Goal: Entertainment & Leisure: Consume media (video, audio)

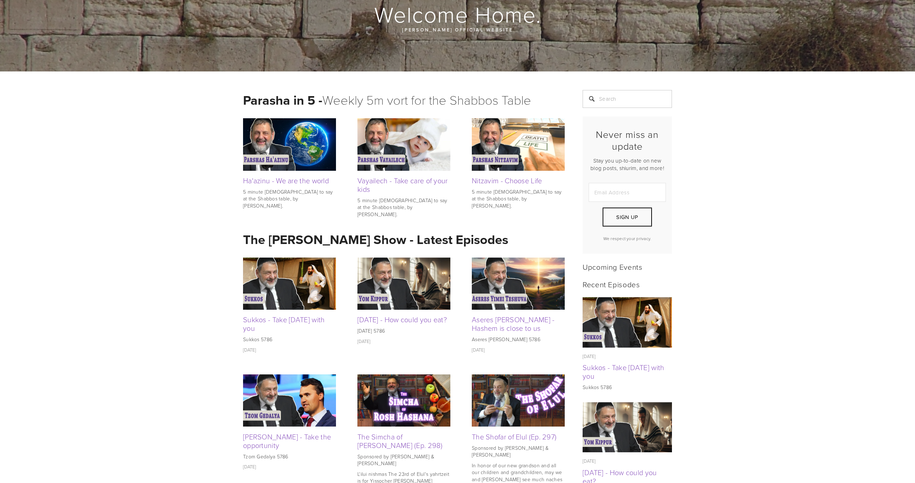
scroll to position [72, 0]
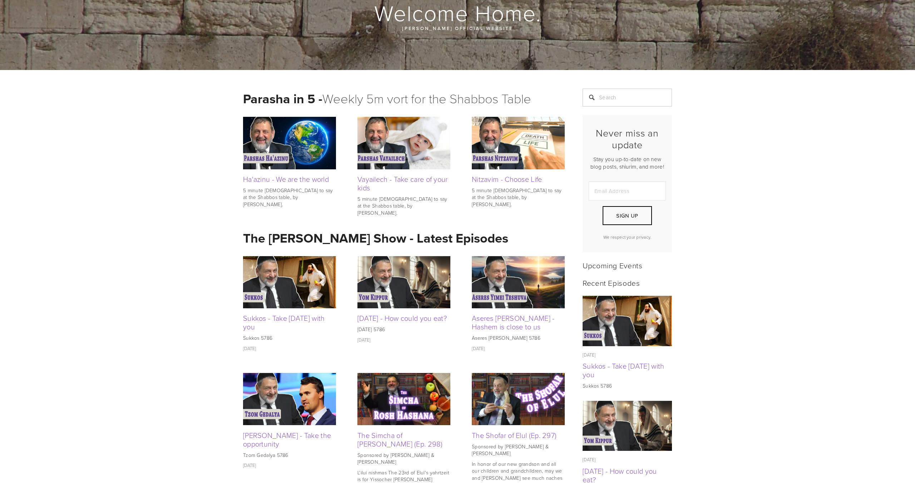
click at [541, 276] on img at bounding box center [518, 282] width 93 height 52
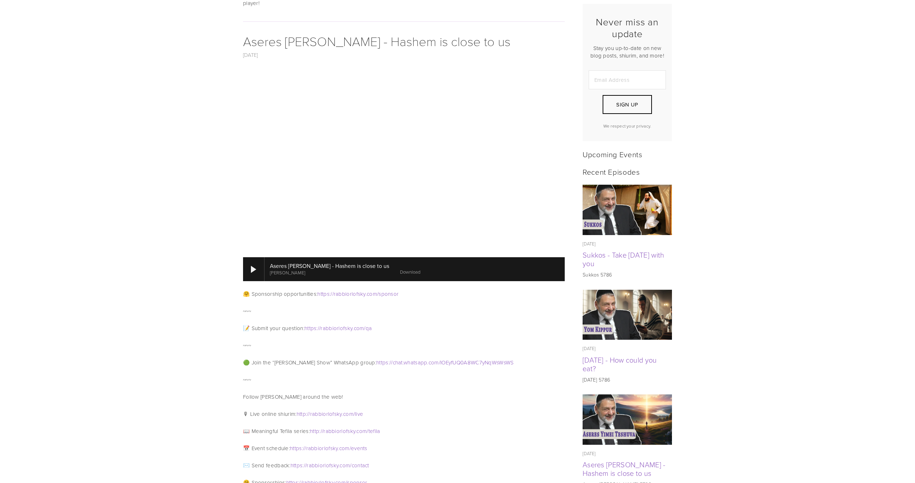
scroll to position [202, 0]
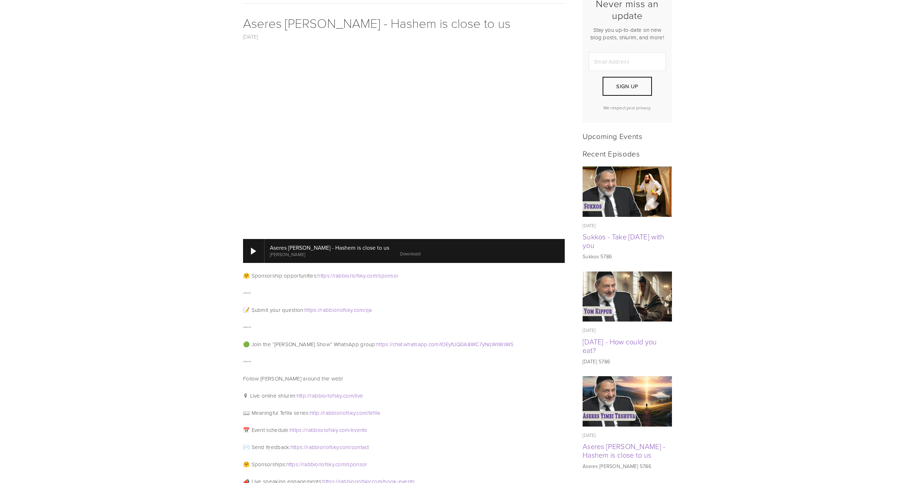
click at [638, 302] on img at bounding box center [628, 297] width 90 height 50
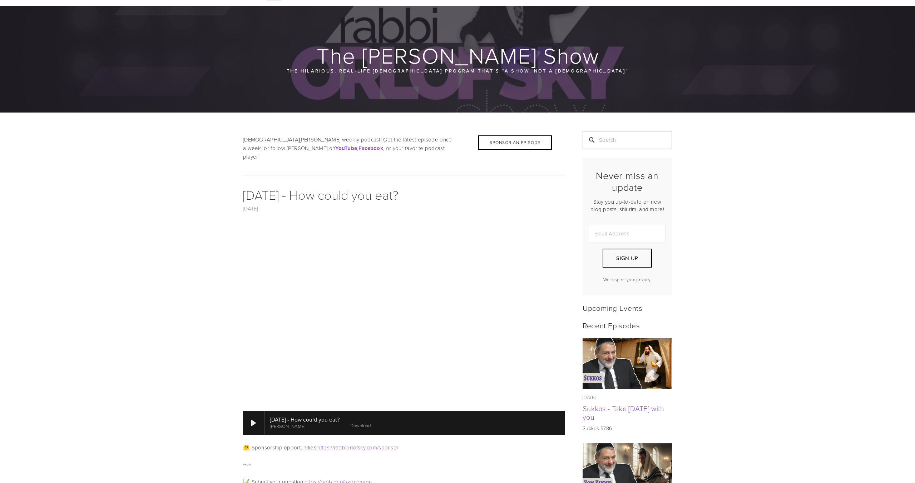
scroll to position [34, 0]
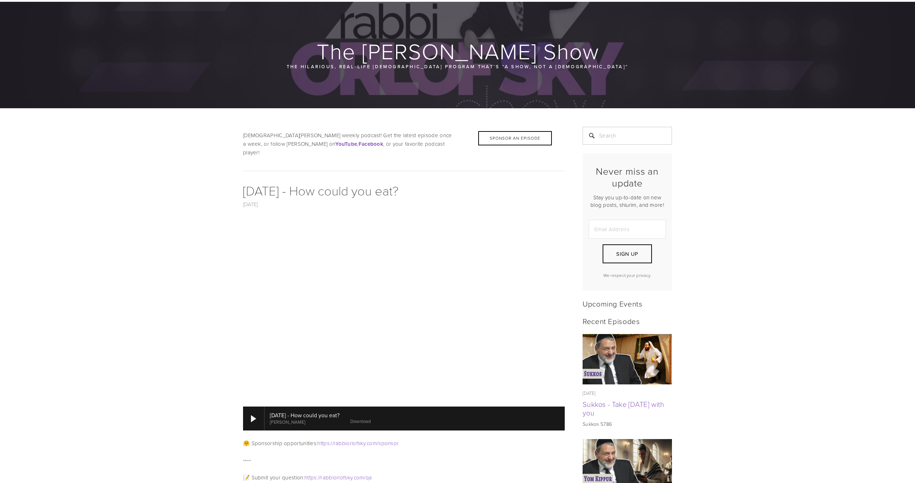
click at [639, 373] on img at bounding box center [628, 359] width 90 height 50
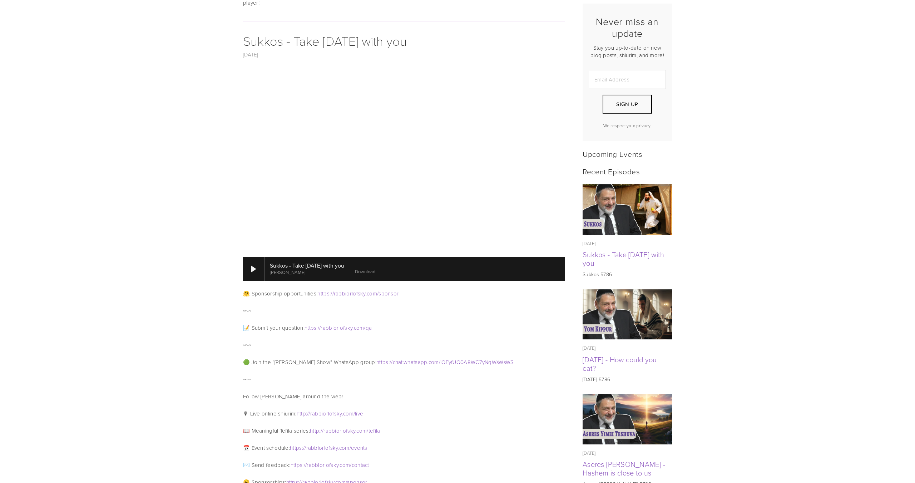
scroll to position [185, 0]
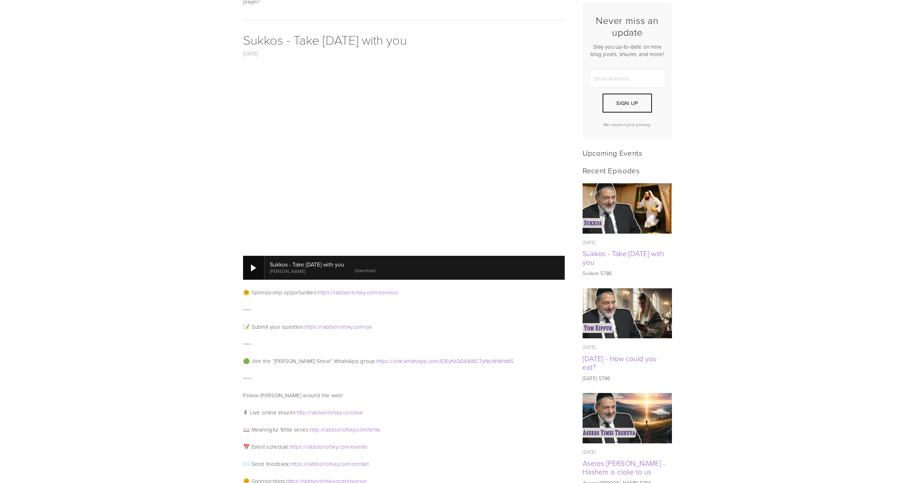
click at [252, 265] on div at bounding box center [253, 268] width 5 height 7
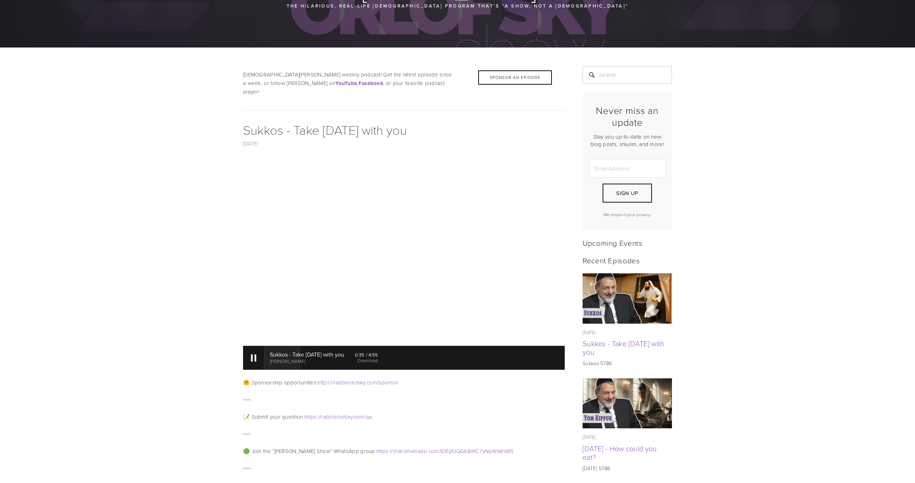
scroll to position [0, 0]
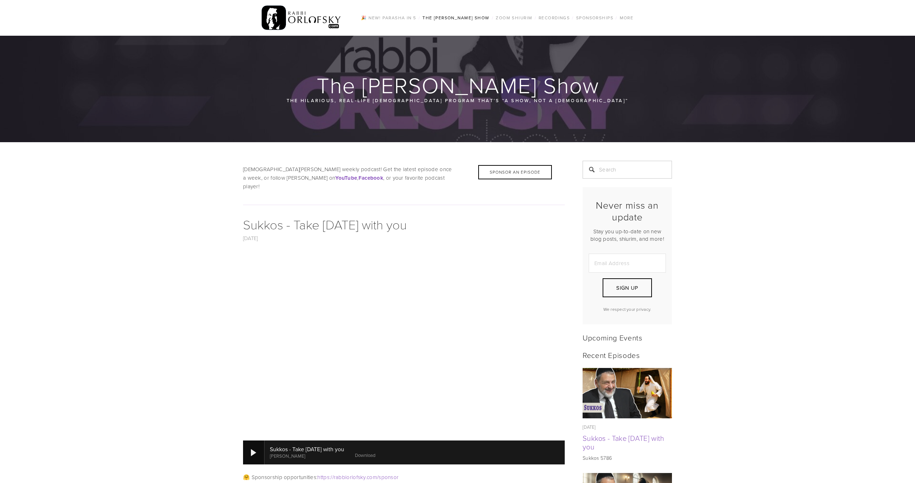
click at [255, 449] on div at bounding box center [253, 452] width 5 height 7
click at [250, 442] on div at bounding box center [253, 453] width 21 height 24
click at [249, 443] on div at bounding box center [253, 453] width 21 height 24
